Goal: Transaction & Acquisition: Book appointment/travel/reservation

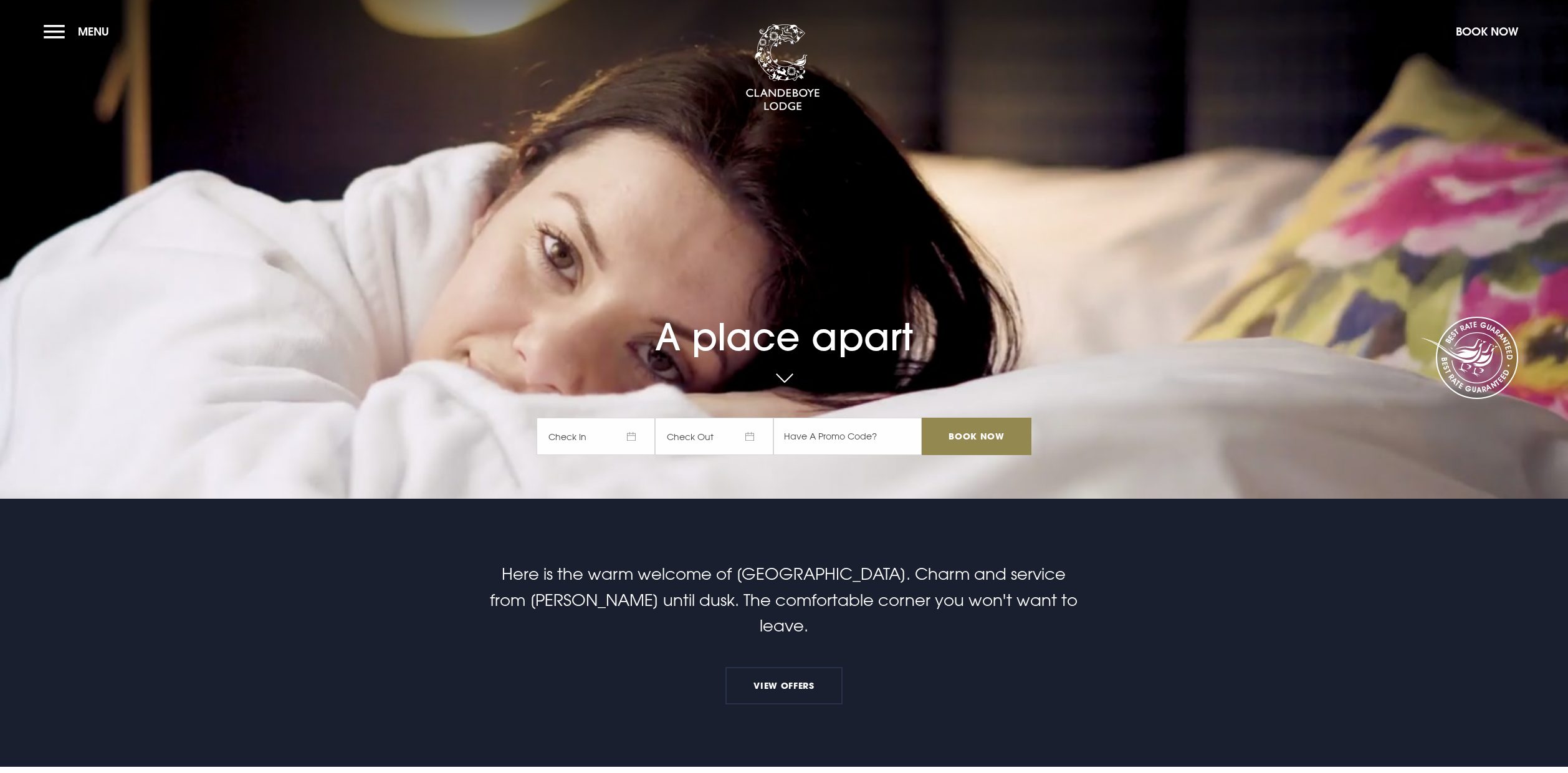
click at [1511, 32] on button "Book Now" at bounding box center [1487, 31] width 75 height 27
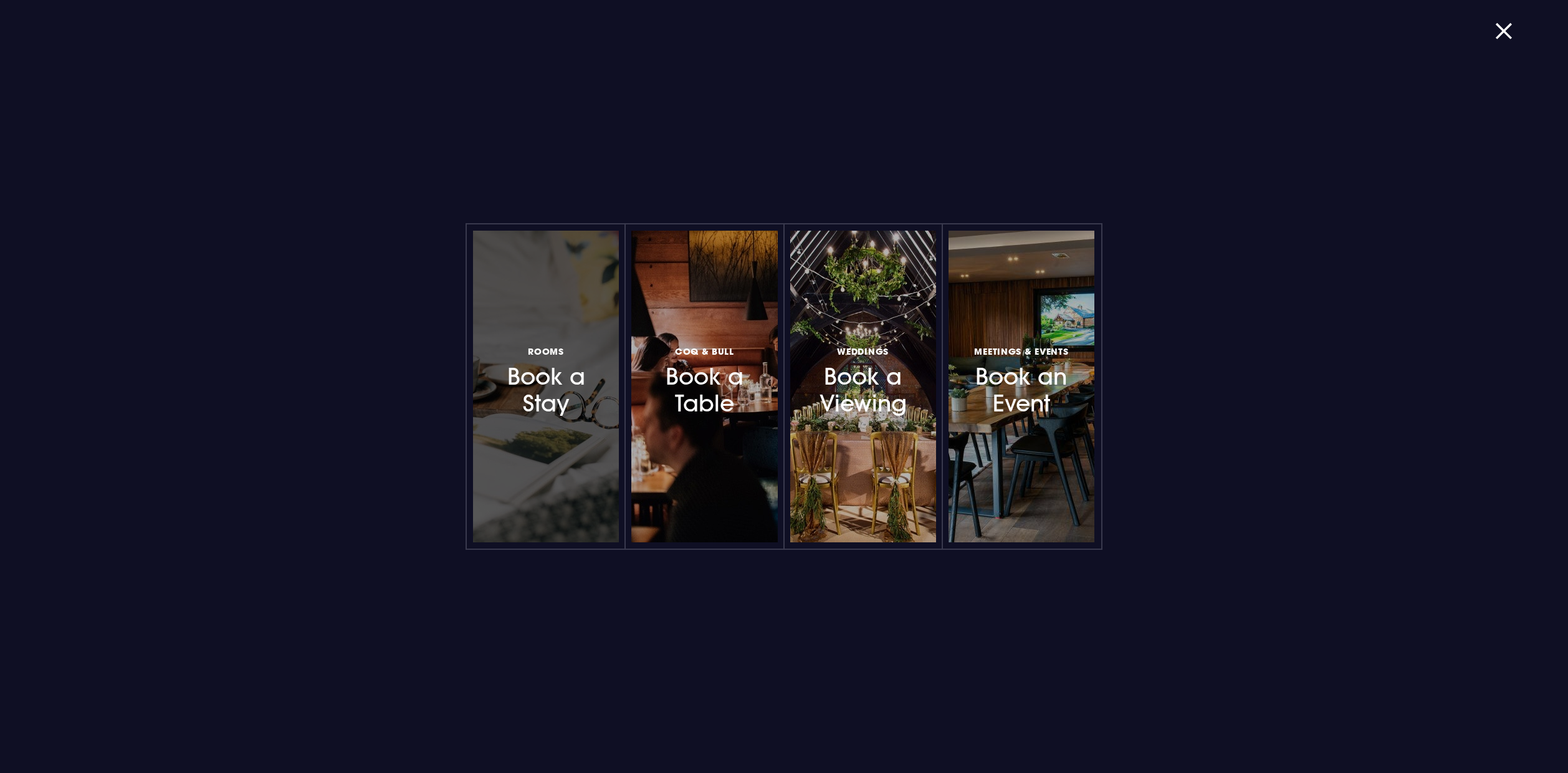
click at [537, 418] on div at bounding box center [546, 386] width 146 height 311
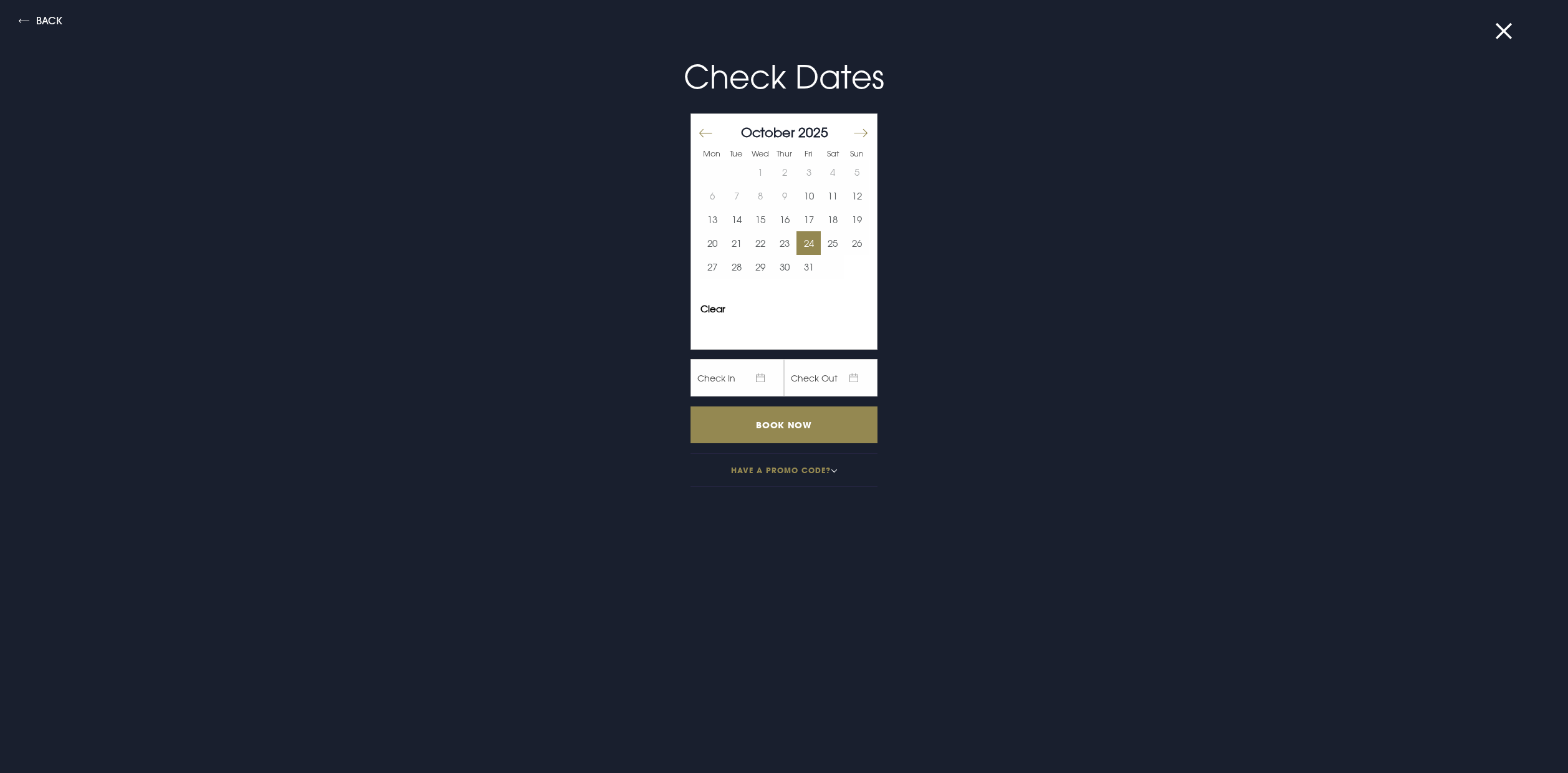
drag, startPoint x: 786, startPoint y: 245, endPoint x: 801, endPoint y: 246, distance: 15.0
click at [786, 245] on button "23" at bounding box center [785, 243] width 24 height 24
click at [825, 244] on button "25" at bounding box center [833, 243] width 24 height 24
click at [805, 418] on input "Book Now" at bounding box center [784, 425] width 187 height 37
